Goal: Transaction & Acquisition: Purchase product/service

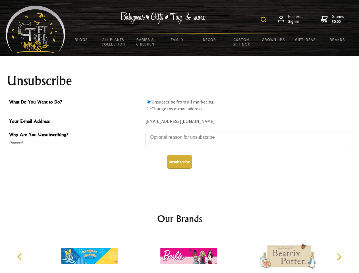
click at [264, 20] on img at bounding box center [263, 20] width 6 height 6
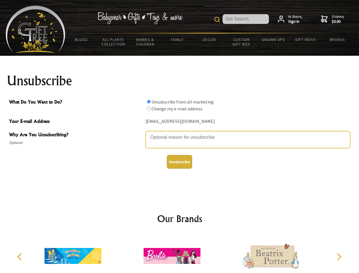
click at [179, 133] on textarea "Why Are You Unsubscribing?" at bounding box center [247, 139] width 204 height 17
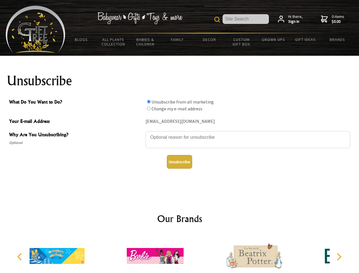
click at [149, 101] on input "What Do You Want to Do?" at bounding box center [149, 102] width 4 height 4
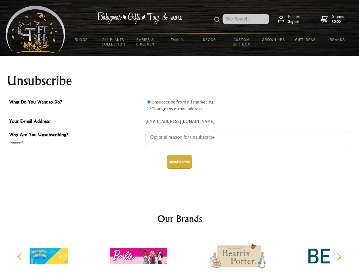
click at [149, 108] on input "What Do You Want to Do?" at bounding box center [149, 108] width 4 height 4
radio input "true"
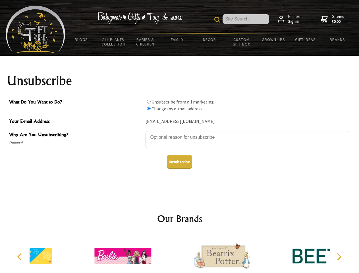
click at [179, 162] on button "Unsubscribe" at bounding box center [179, 162] width 25 height 14
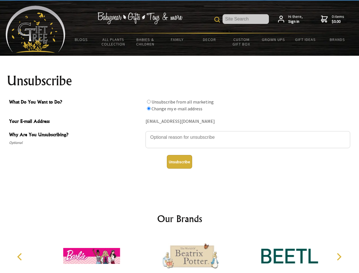
click at [20, 256] on icon "Previous" at bounding box center [19, 256] width 7 height 7
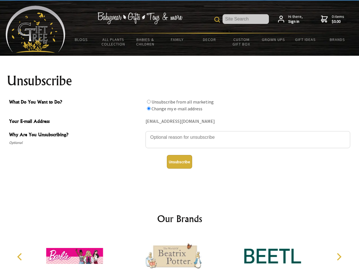
click at [339, 256] on icon "Next" at bounding box center [338, 256] width 7 height 7
